Goal: Information Seeking & Learning: Check status

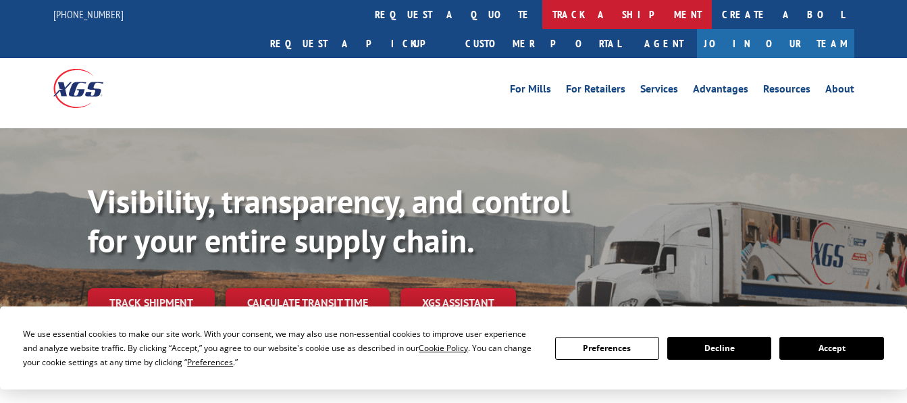
click at [542, 9] on link "track a shipment" at bounding box center [627, 14] width 170 height 29
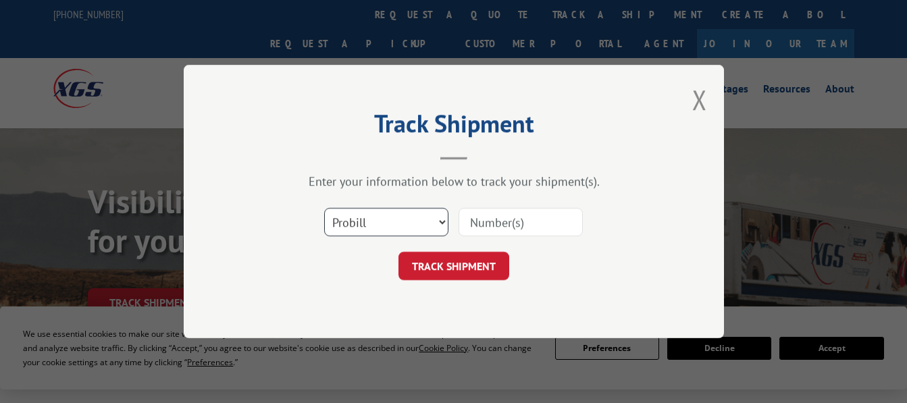
click at [439, 224] on select "Select category... Probill BOL PO" at bounding box center [386, 222] width 124 height 28
click at [324, 208] on select "Select category... Probill BOL PO" at bounding box center [386, 222] width 124 height 28
click at [482, 224] on input at bounding box center [521, 222] width 124 height 28
paste input "13662831"
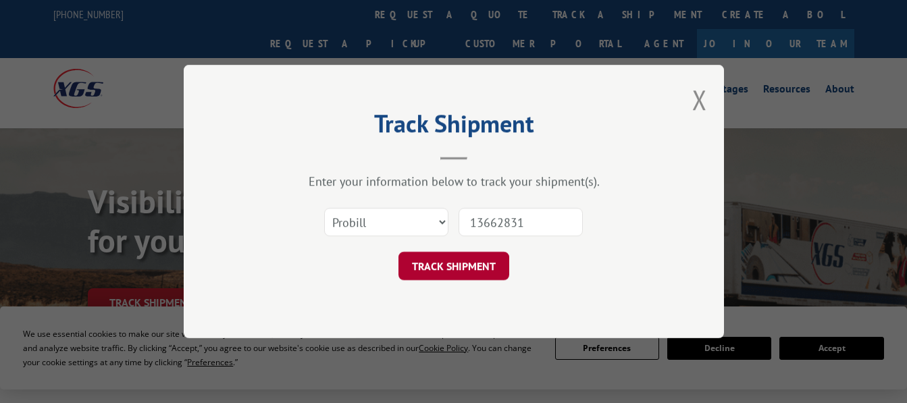
type input "13662831"
click at [456, 262] on button "TRACK SHIPMENT" at bounding box center [454, 266] width 111 height 28
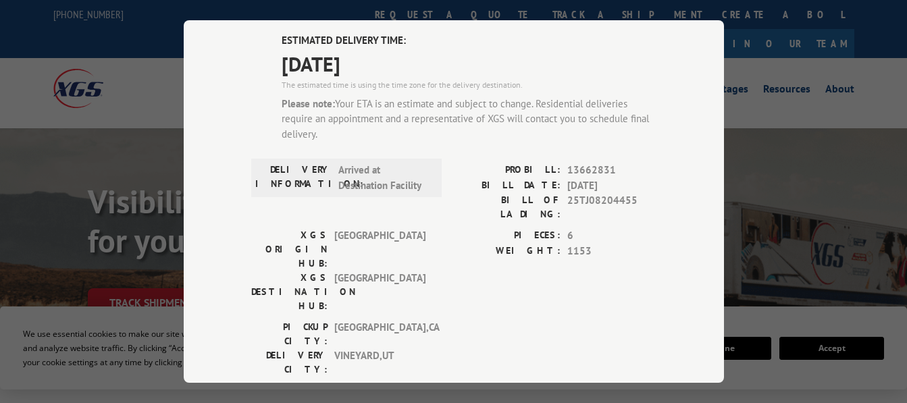
scroll to position [95, 0]
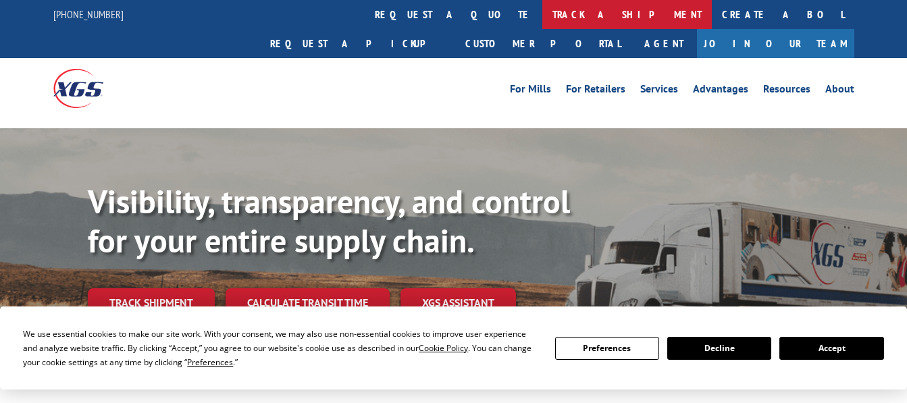
click at [542, 12] on link "track a shipment" at bounding box center [627, 14] width 170 height 29
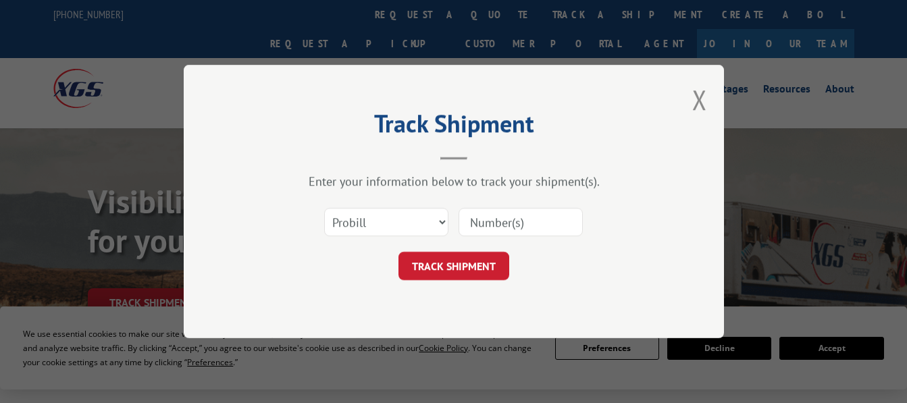
click at [505, 220] on input at bounding box center [521, 222] width 124 height 28
paste input "13662827"
type input "13662827"
click at [463, 259] on button "TRACK SHIPMENT" at bounding box center [454, 266] width 111 height 28
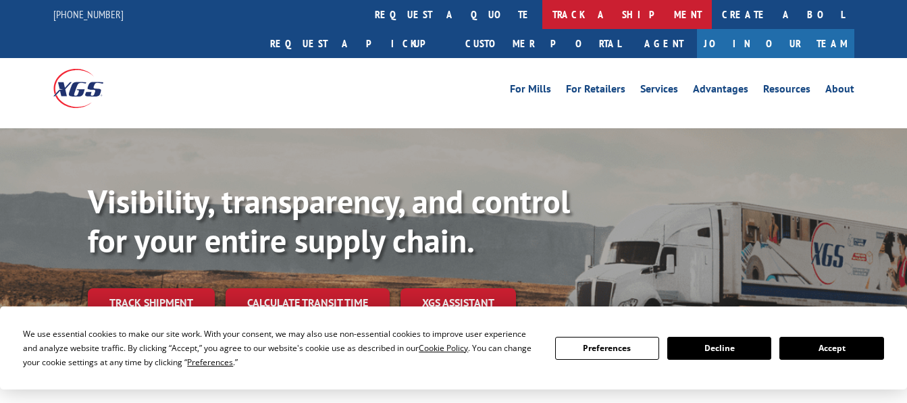
click at [542, 9] on link "track a shipment" at bounding box center [627, 14] width 170 height 29
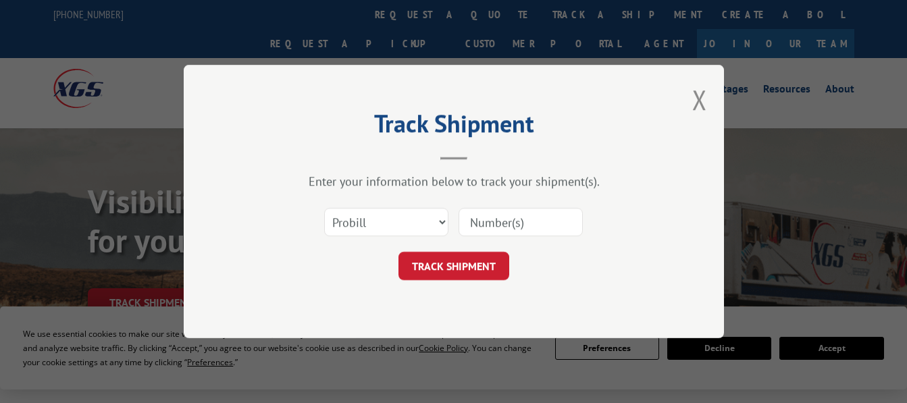
click at [482, 222] on input at bounding box center [521, 222] width 124 height 28
paste input "13662826"
type input "13662826"
click at [452, 262] on button "TRACK SHIPMENT" at bounding box center [454, 266] width 111 height 28
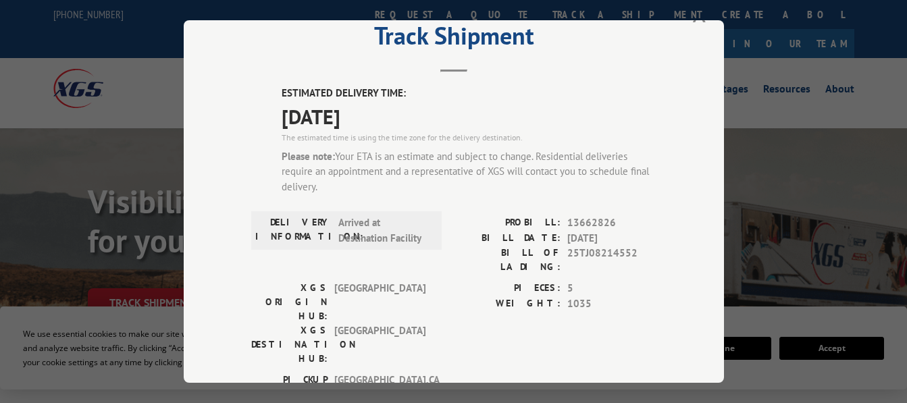
scroll to position [68, 0]
